Goal: Task Accomplishment & Management: Use online tool/utility

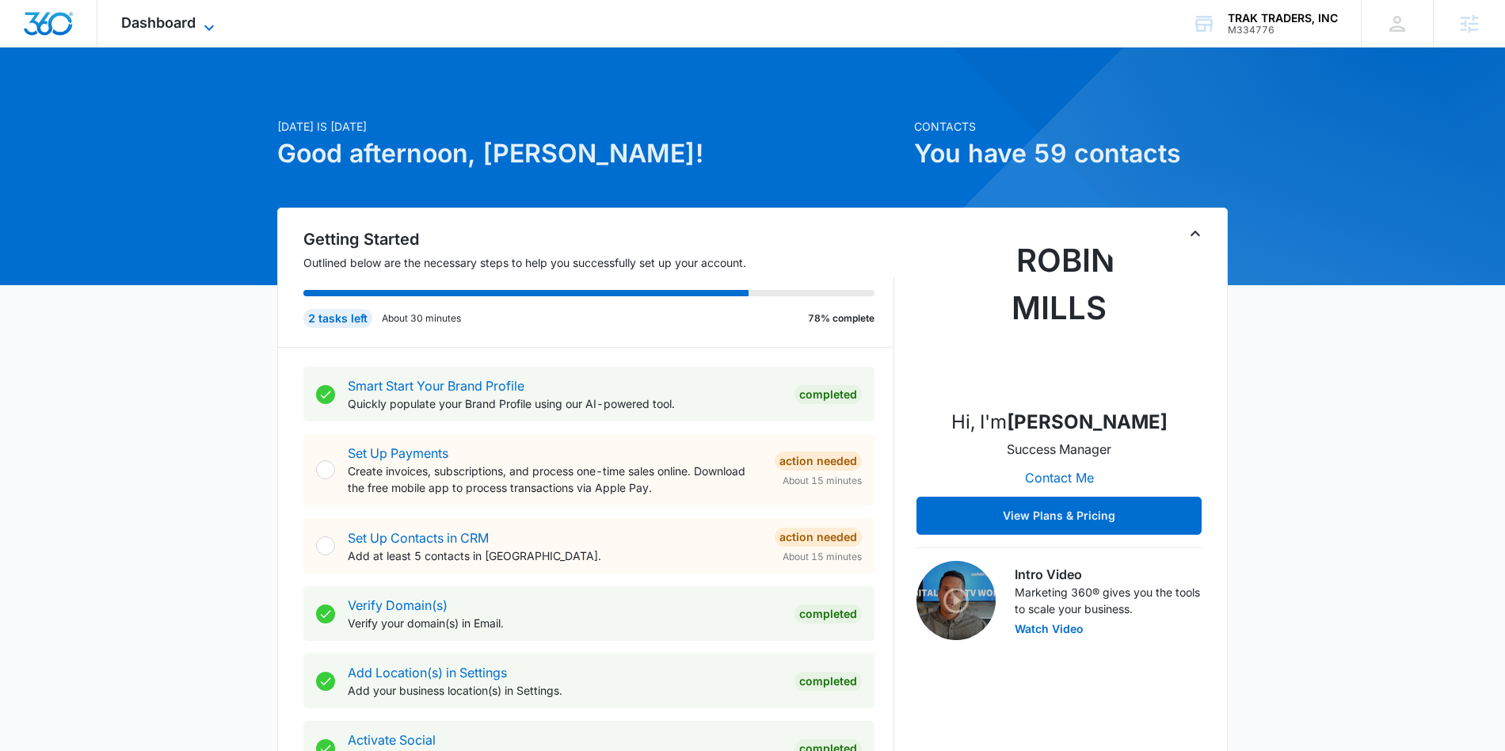
click at [195, 20] on span "Dashboard" at bounding box center [158, 22] width 74 height 17
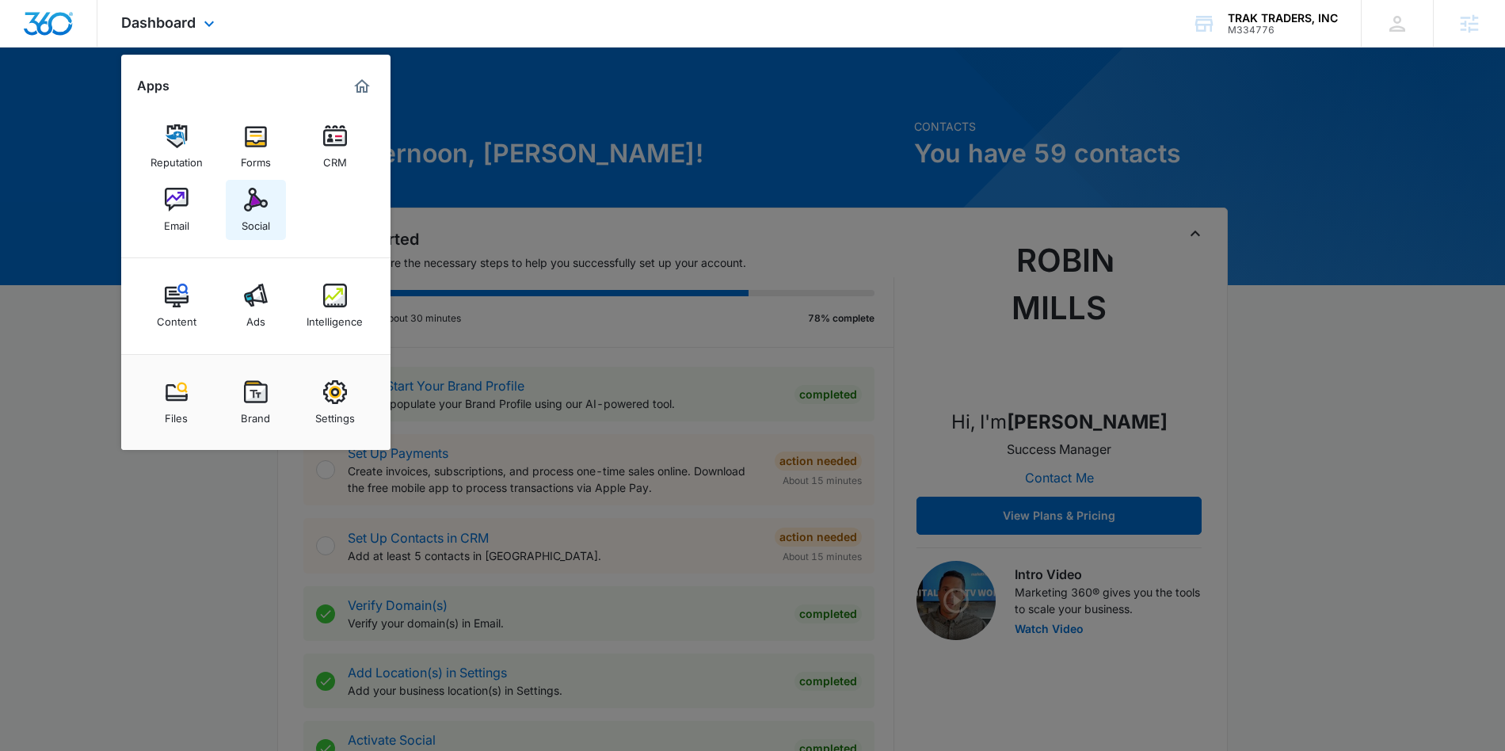
click at [244, 212] on div "Social" at bounding box center [256, 222] width 29 height 21
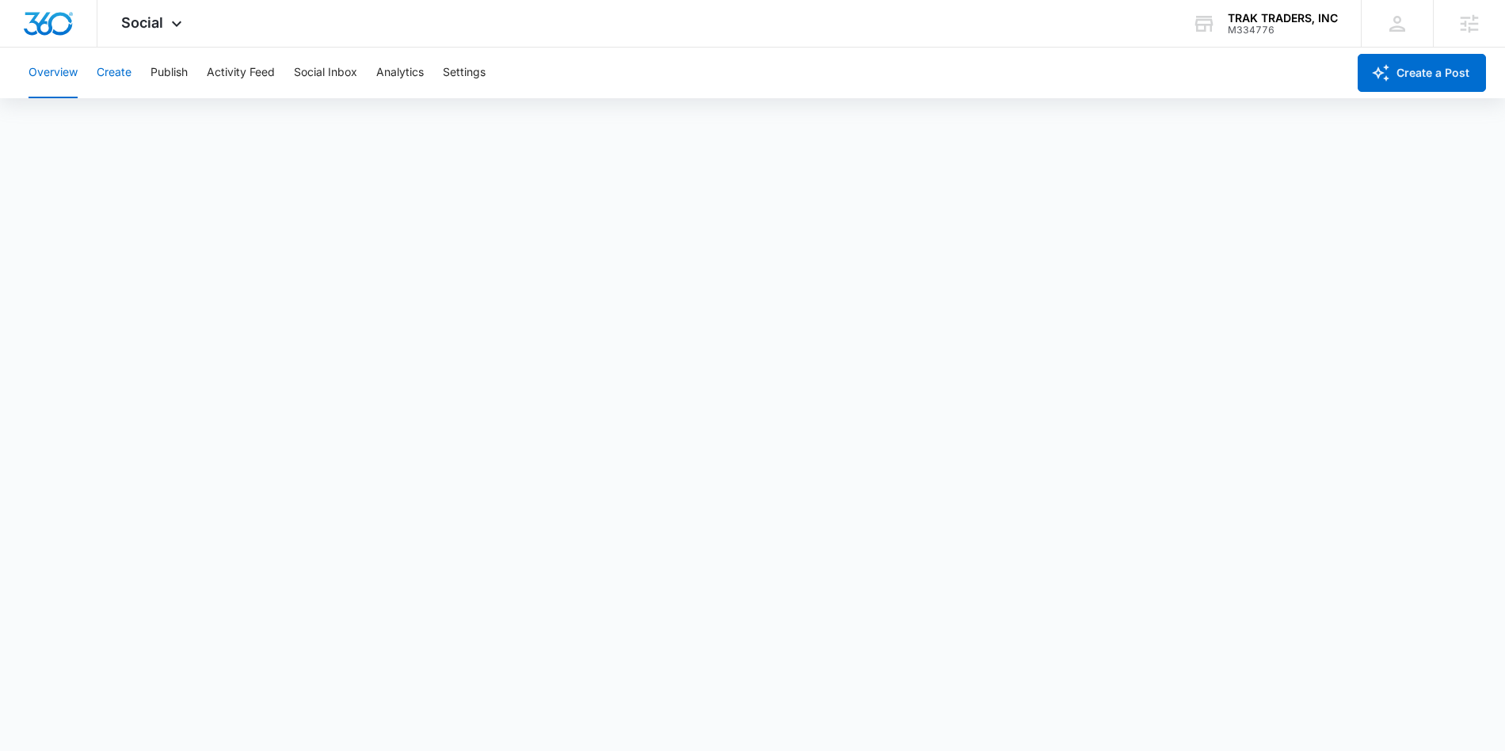
click at [114, 71] on button "Create" at bounding box center [114, 73] width 35 height 51
click at [165, 120] on button "Approvals" at bounding box center [154, 121] width 53 height 44
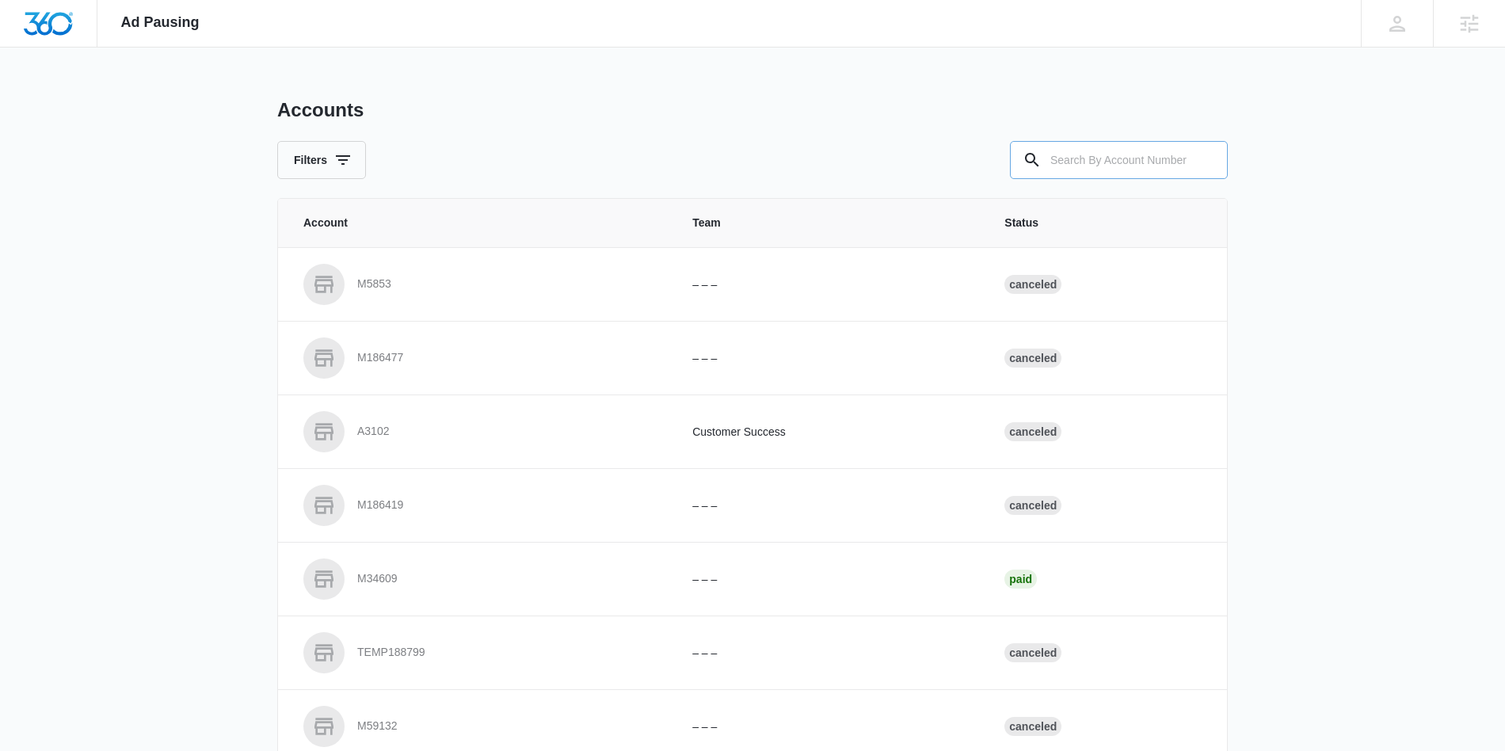
click at [1141, 158] on input "text" at bounding box center [1119, 160] width 218 height 38
paste input "M331043"
type input "M331043"
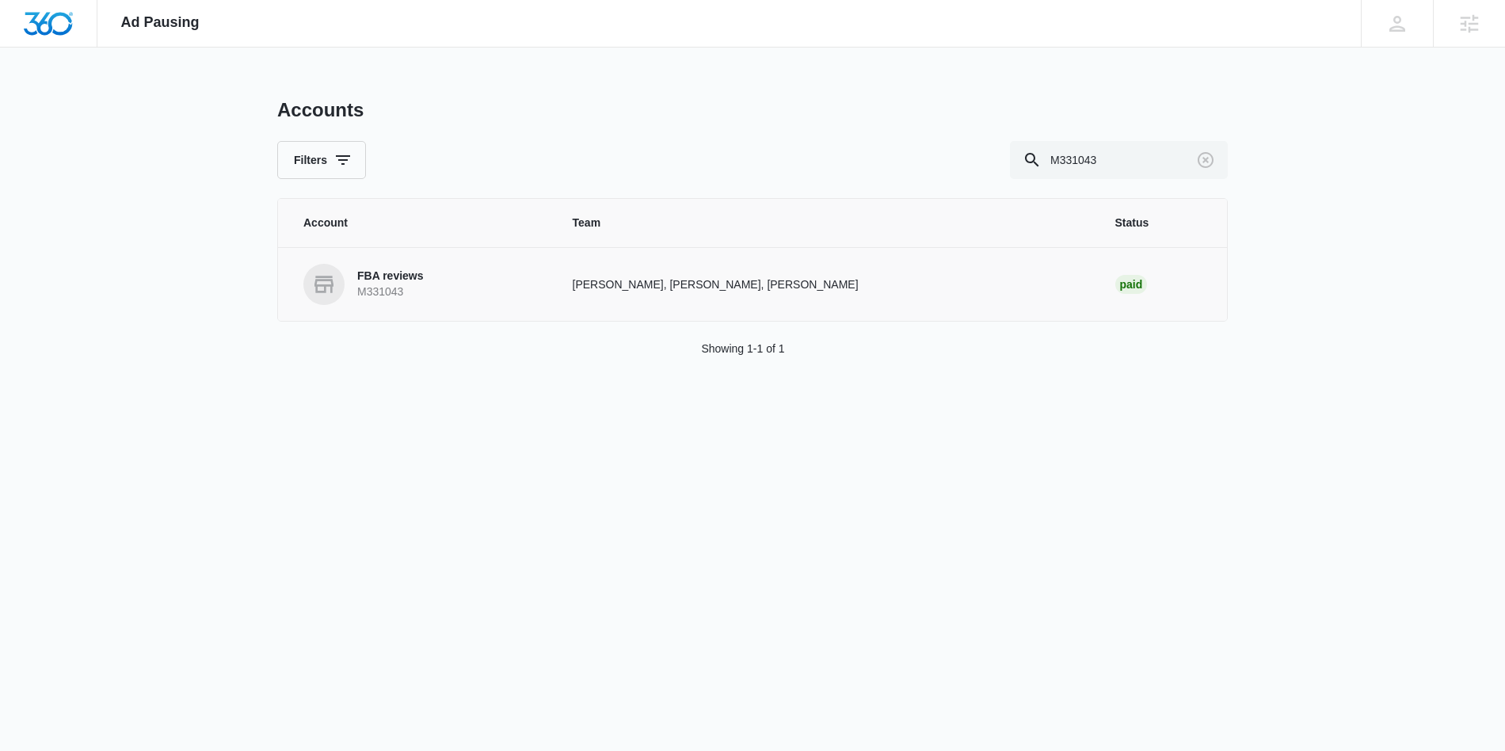
click at [399, 276] on p "FBA reviews" at bounding box center [390, 277] width 67 height 16
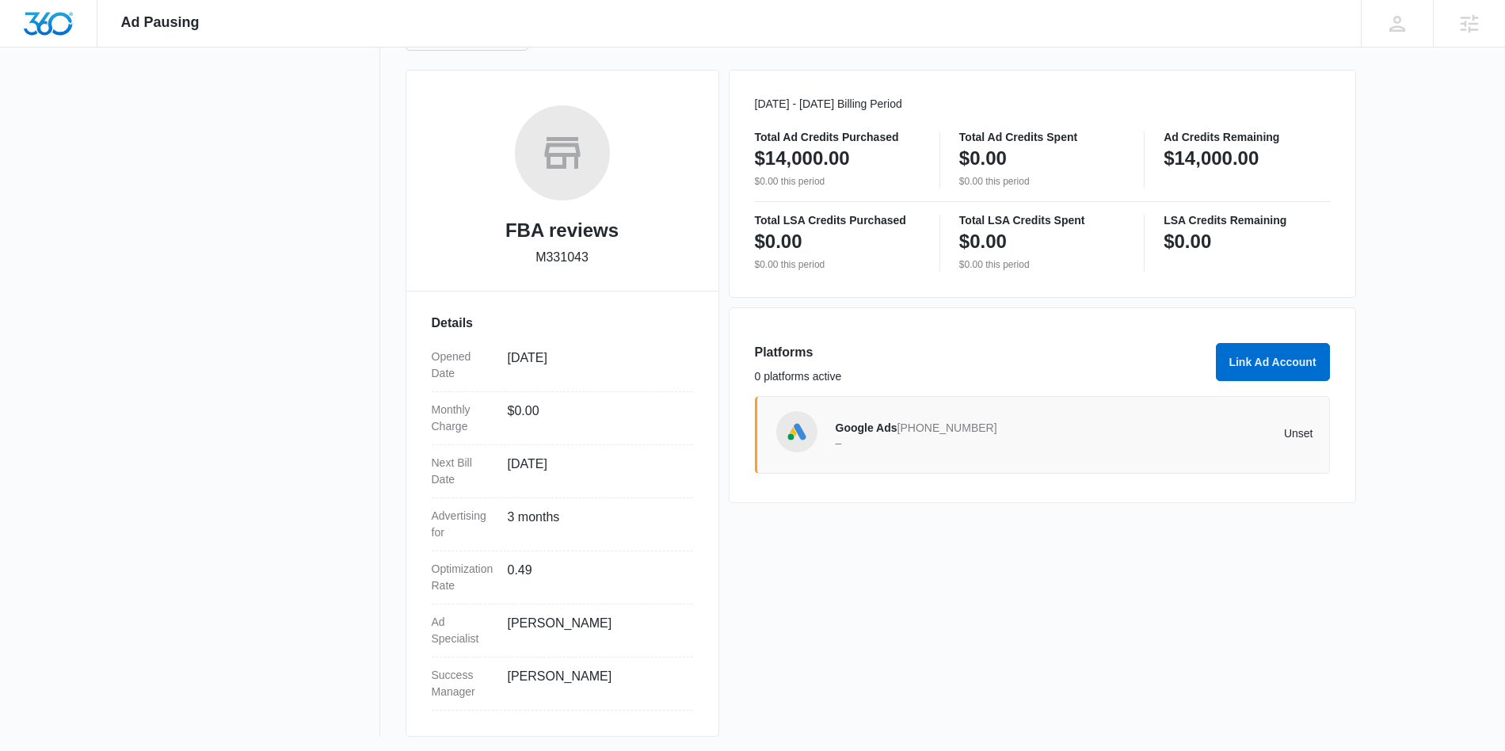
scroll to position [194, 0]
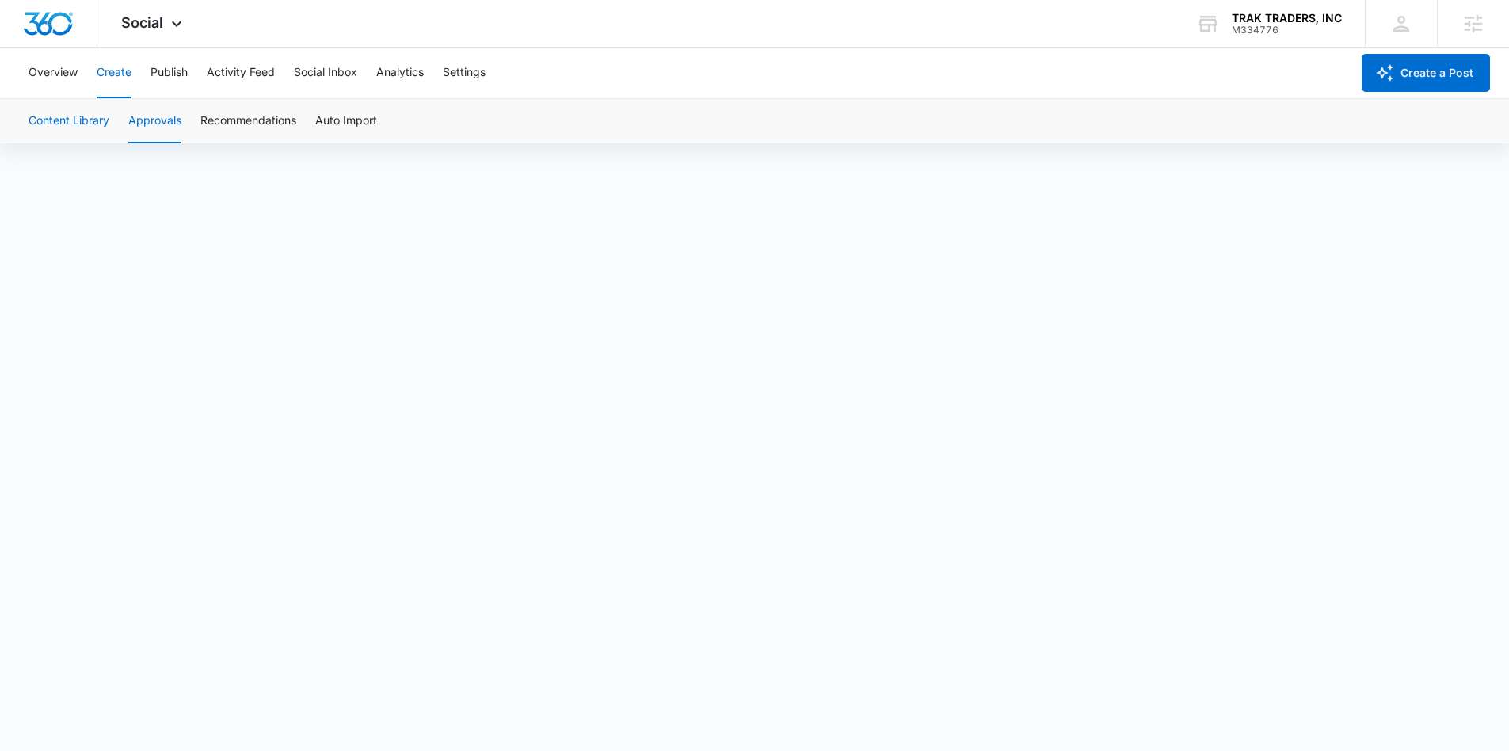
click at [75, 118] on button "Content Library" at bounding box center [69, 121] width 81 height 44
click at [158, 120] on button "Approvals" at bounding box center [154, 121] width 53 height 44
click at [162, 122] on button "Approvals" at bounding box center [154, 121] width 53 height 44
